Goal: Book appointment/travel/reservation

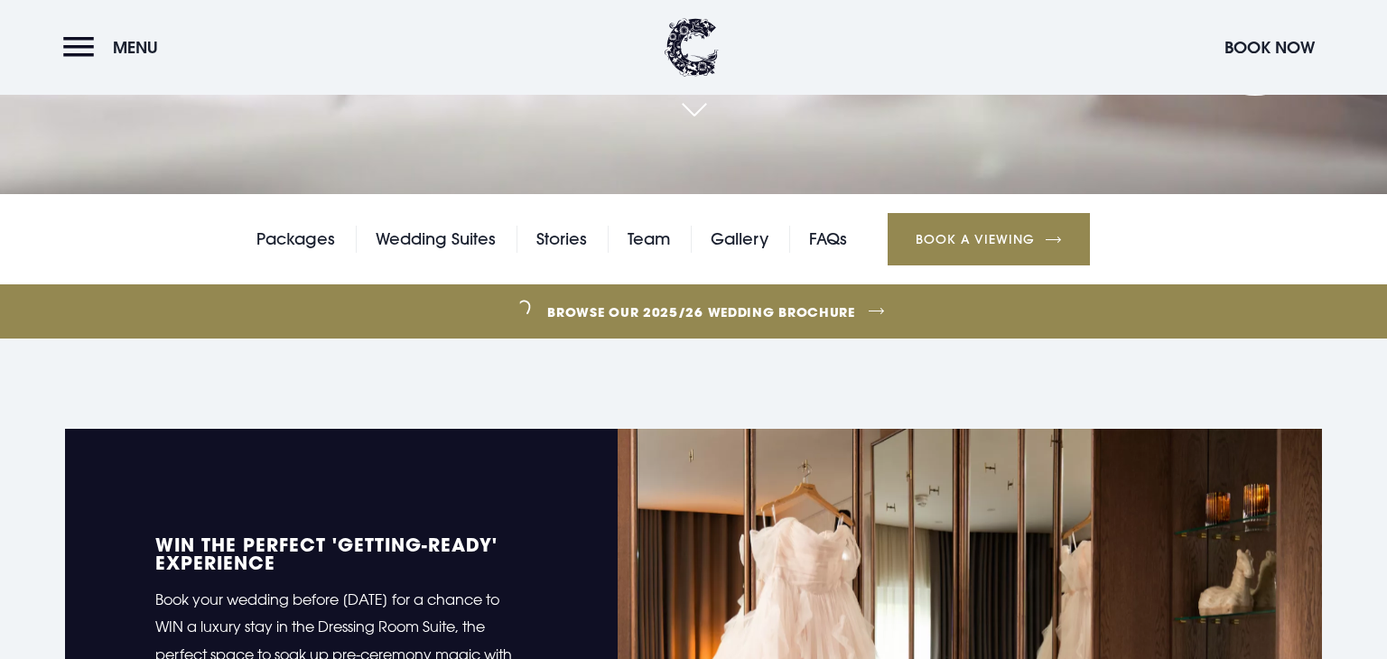
scroll to position [469, 0]
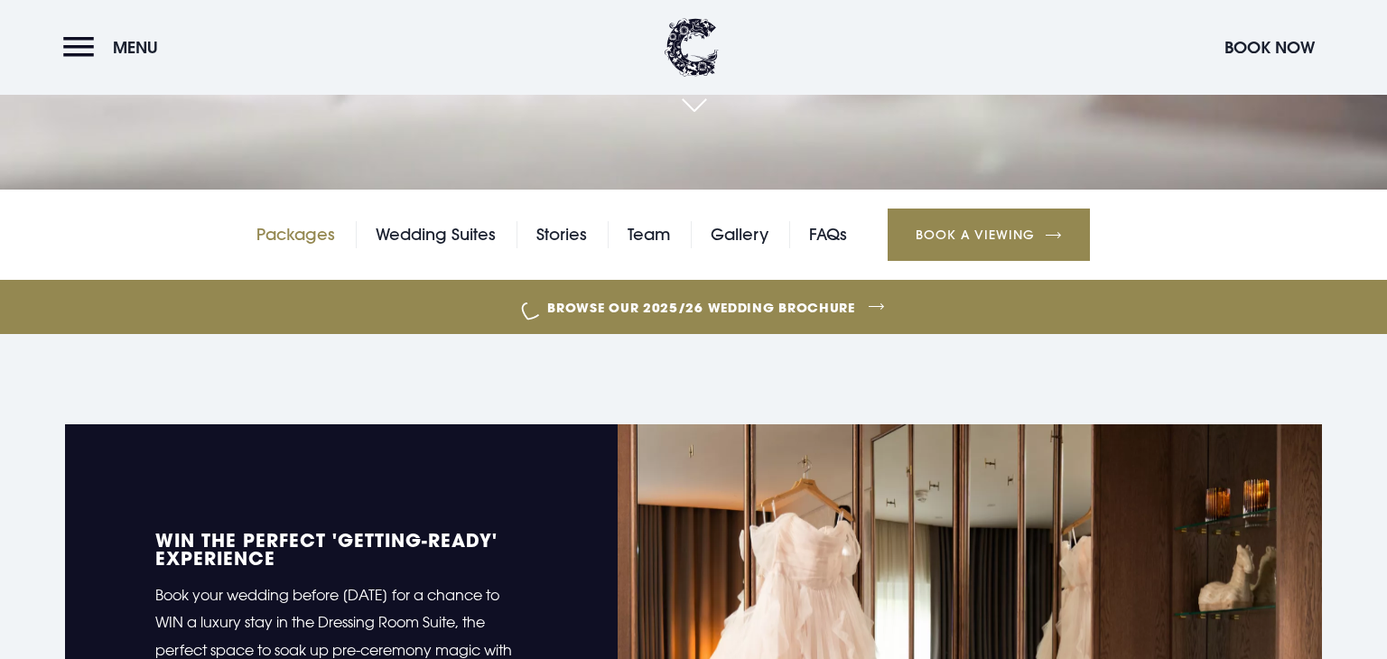
click at [277, 239] on link "Packages" at bounding box center [295, 234] width 79 height 27
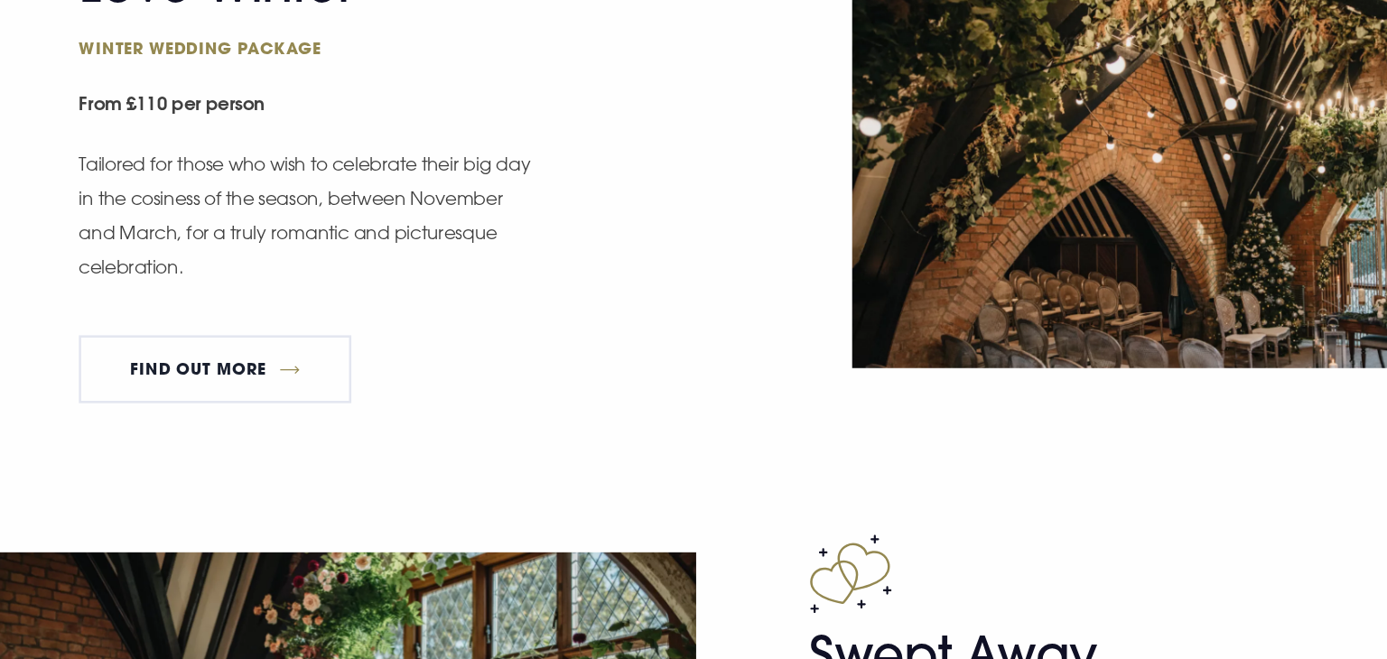
scroll to position [2170, 0]
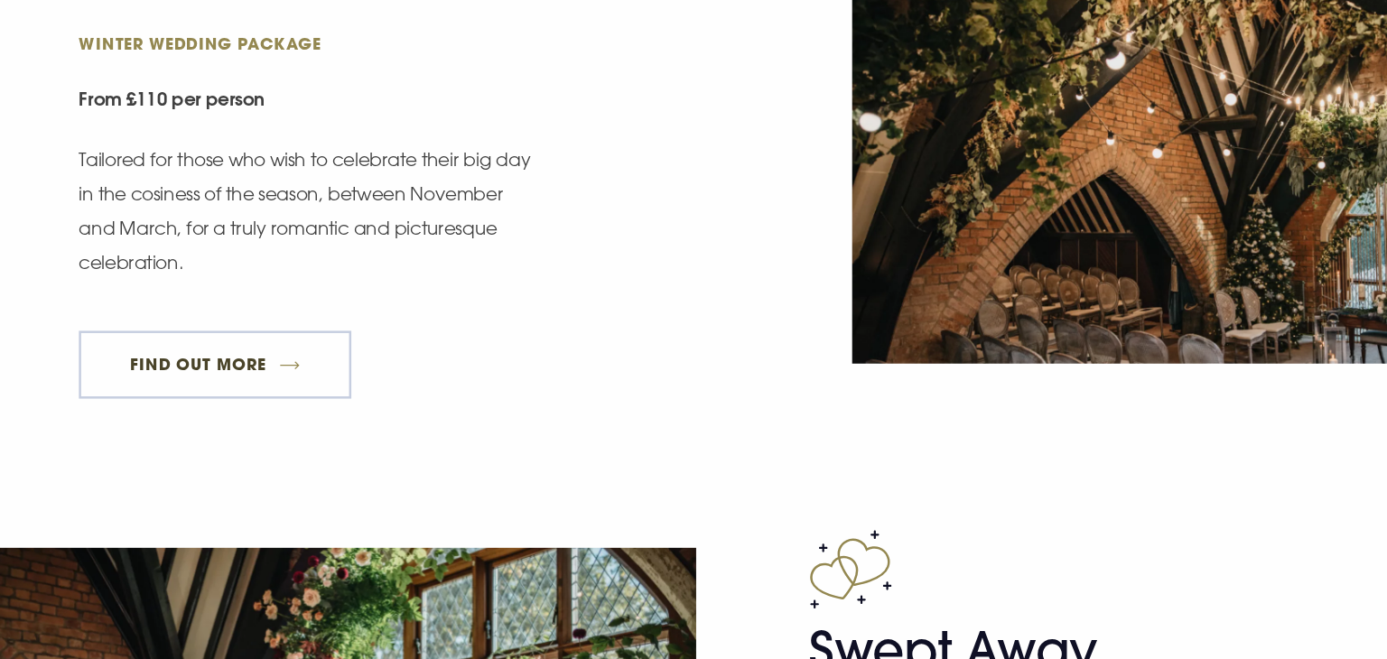
click at [268, 412] on link "FIND OUT MORE" at bounding box center [264, 423] width 218 height 54
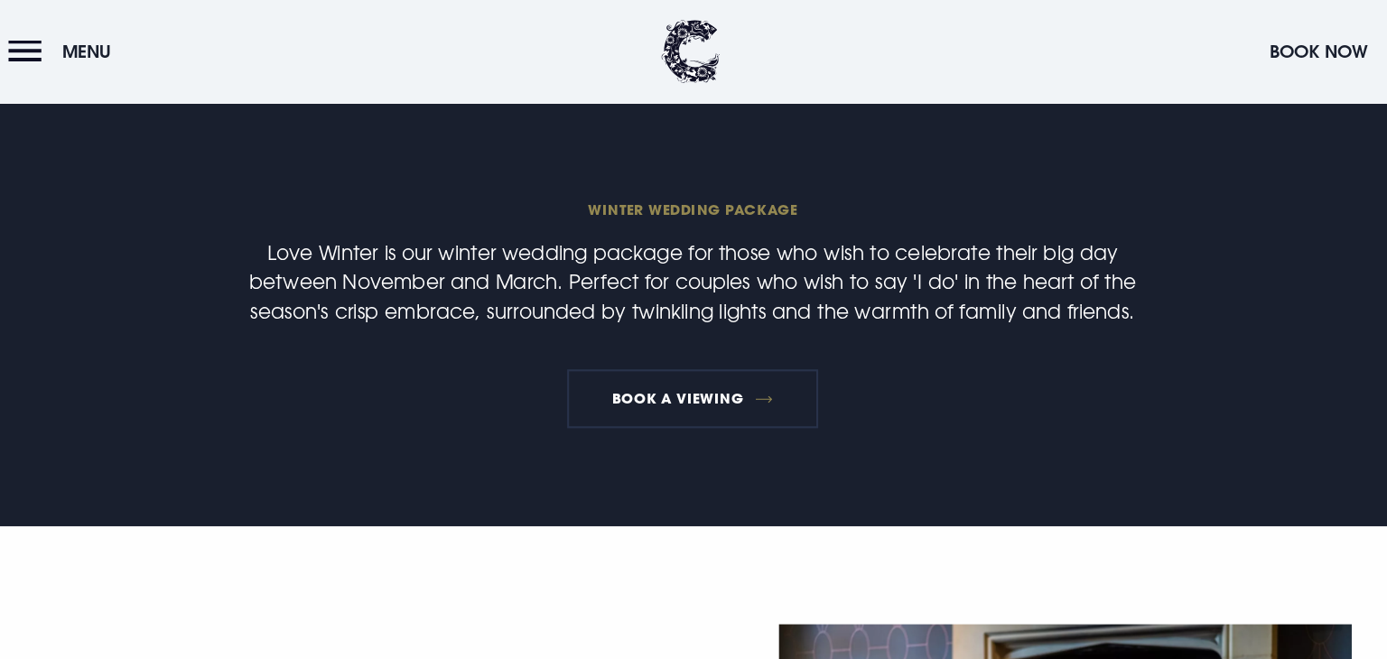
scroll to position [590, 0]
